Goal: Task Accomplishment & Management: Use online tool/utility

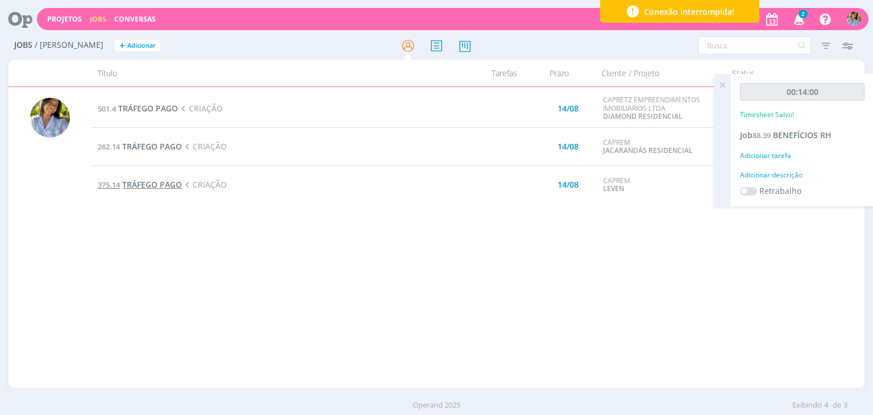
click at [173, 186] on span "TRÁFEGO PAGO" at bounding box center [152, 184] width 60 height 11
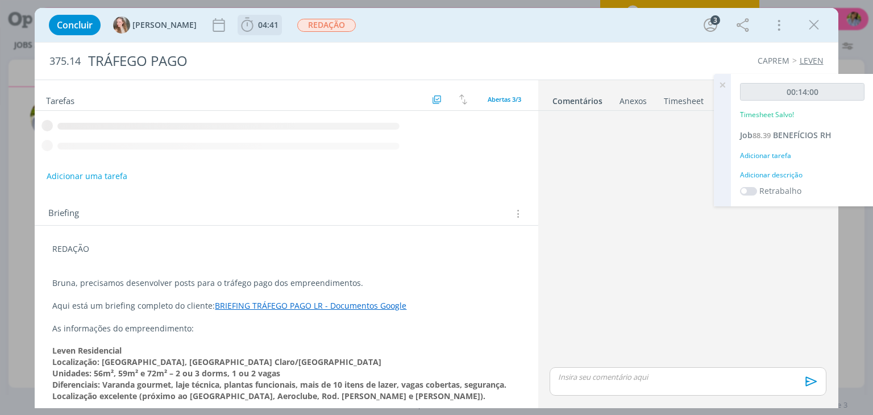
click at [238, 32] on button "04:41" at bounding box center [259, 25] width 43 height 18
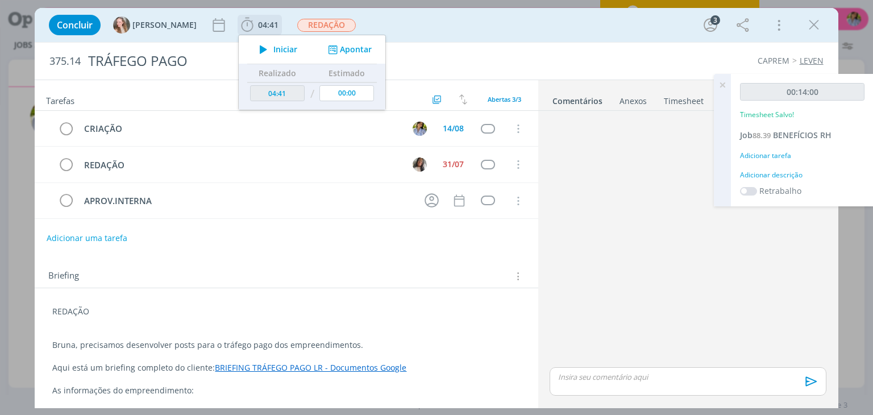
click at [253, 50] on icon "dialog" at bounding box center [263, 49] width 20 height 15
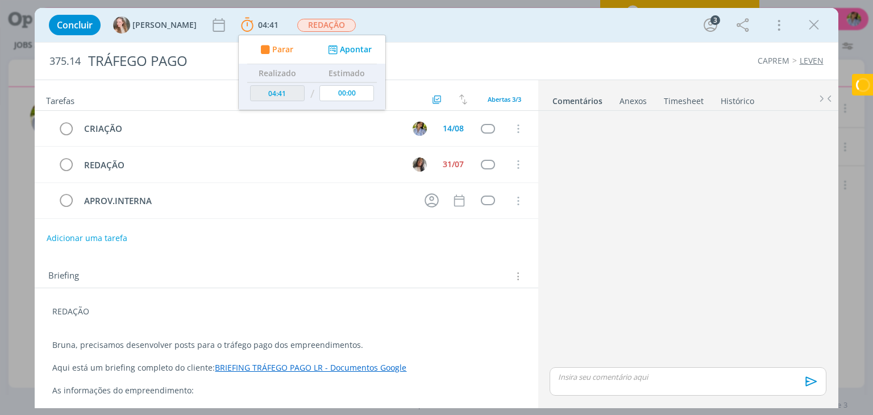
drag, startPoint x: 810, startPoint y: 28, endPoint x: 498, endPoint y: 14, distance: 312.2
click at [810, 28] on icon "dialog" at bounding box center [813, 24] width 17 height 17
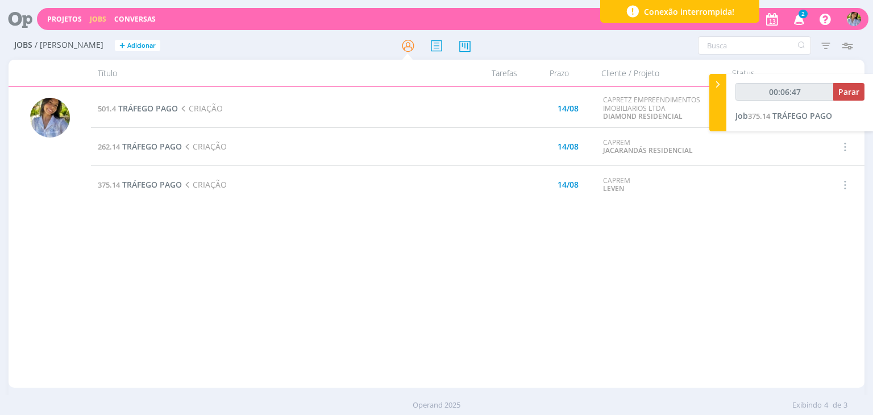
click at [803, 16] on span "2" at bounding box center [802, 14] width 9 height 9
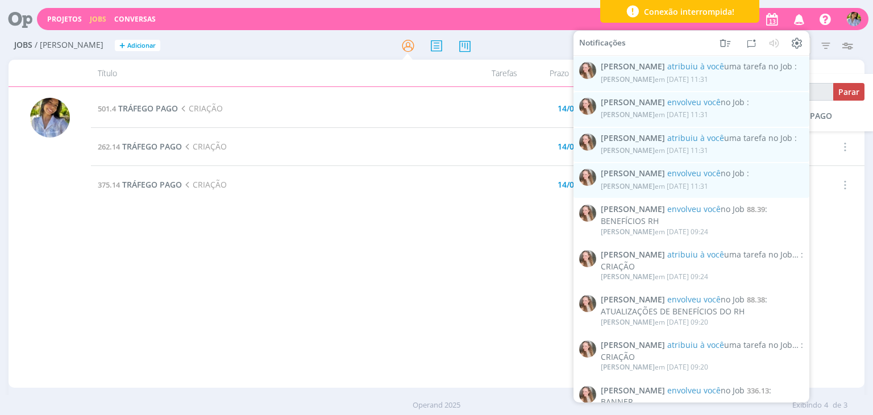
click at [798, 16] on icon "button" at bounding box center [799, 18] width 20 height 19
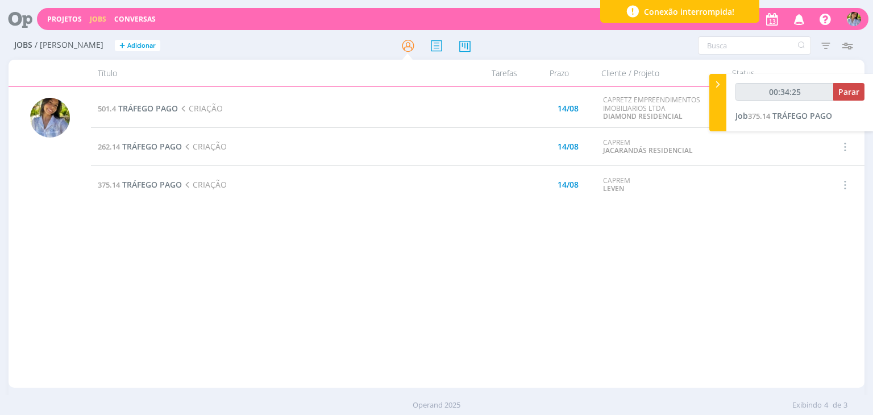
type input "00:35:25"
